Goal: Find specific page/section: Find specific page/section

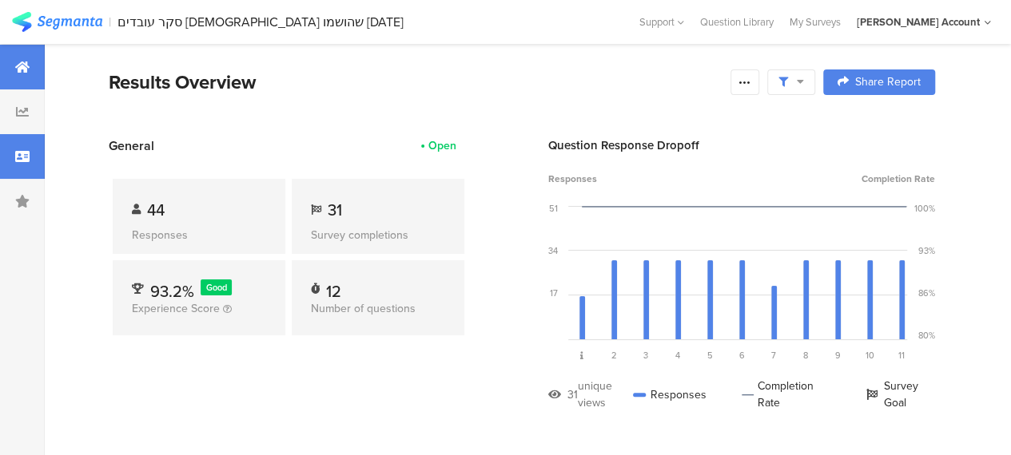
click at [18, 152] on icon at bounding box center [22, 156] width 14 height 13
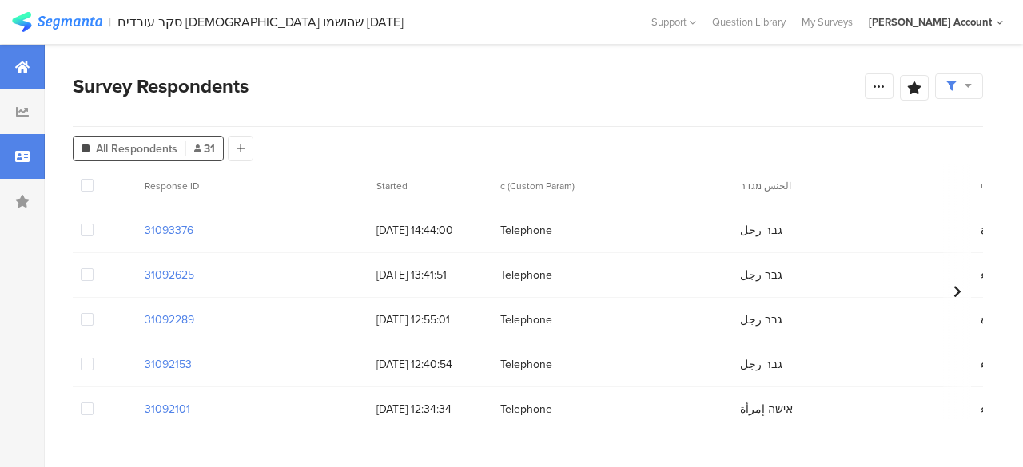
click at [32, 64] on div at bounding box center [22, 67] width 45 height 45
